Goal: Task Accomplishment & Management: Manage account settings

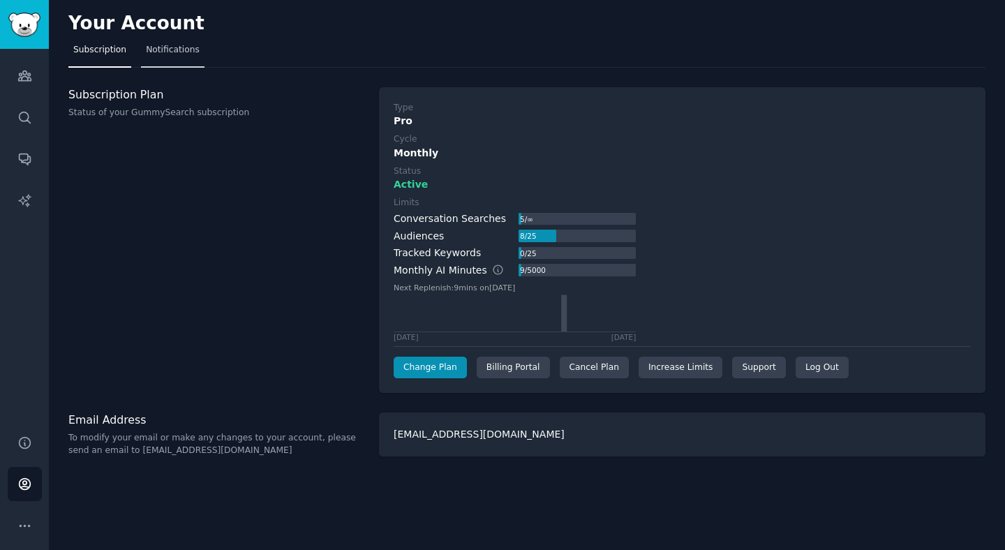
click at [172, 50] on span "Notifications" at bounding box center [173, 50] width 54 height 13
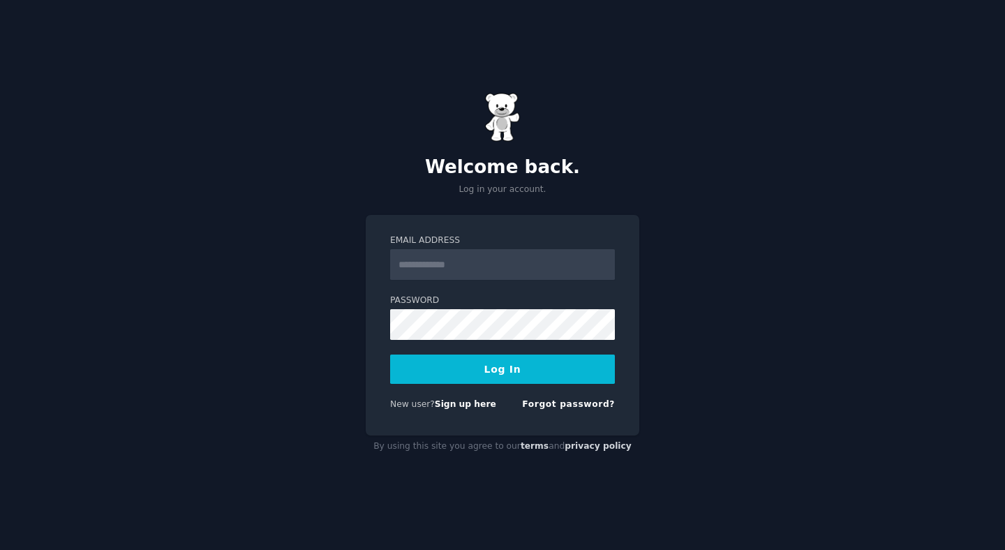
click at [0, 549] on com-1password-button at bounding box center [0, 550] width 0 height 0
click at [601, 192] on p "Log in your account." at bounding box center [502, 189] width 273 height 13
